Goal: Transaction & Acquisition: Subscribe to service/newsletter

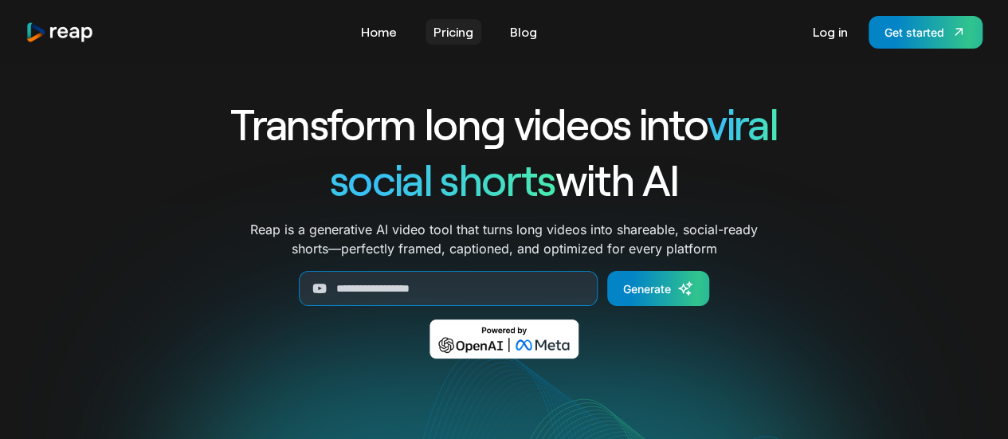
click at [448, 31] on link "Pricing" at bounding box center [453, 31] width 56 height 25
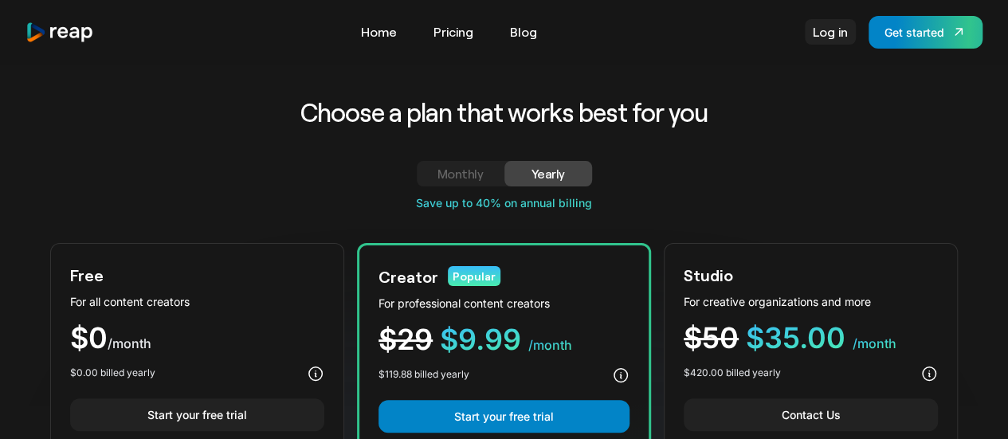
click at [838, 37] on link "Log in" at bounding box center [830, 31] width 51 height 25
